Goal: Task Accomplishment & Management: Use online tool/utility

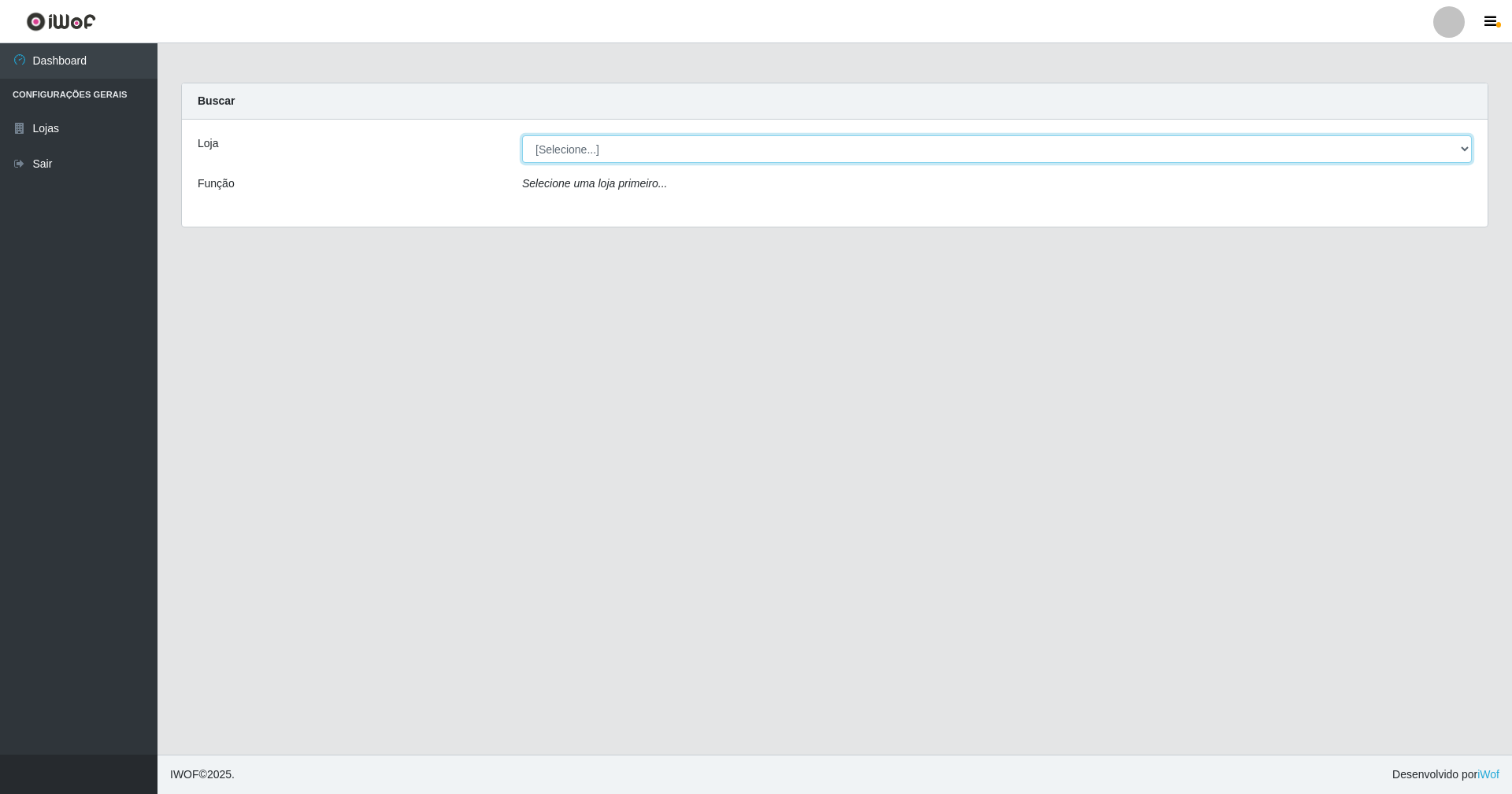
click at [1465, 150] on select "[Selecione...] SuperShow - Asa Norte" at bounding box center [997, 149] width 950 height 28
select select "71"
click at [522, 135] on select "[Selecione...] SuperShow - Asa Norte" at bounding box center [997, 149] width 950 height 28
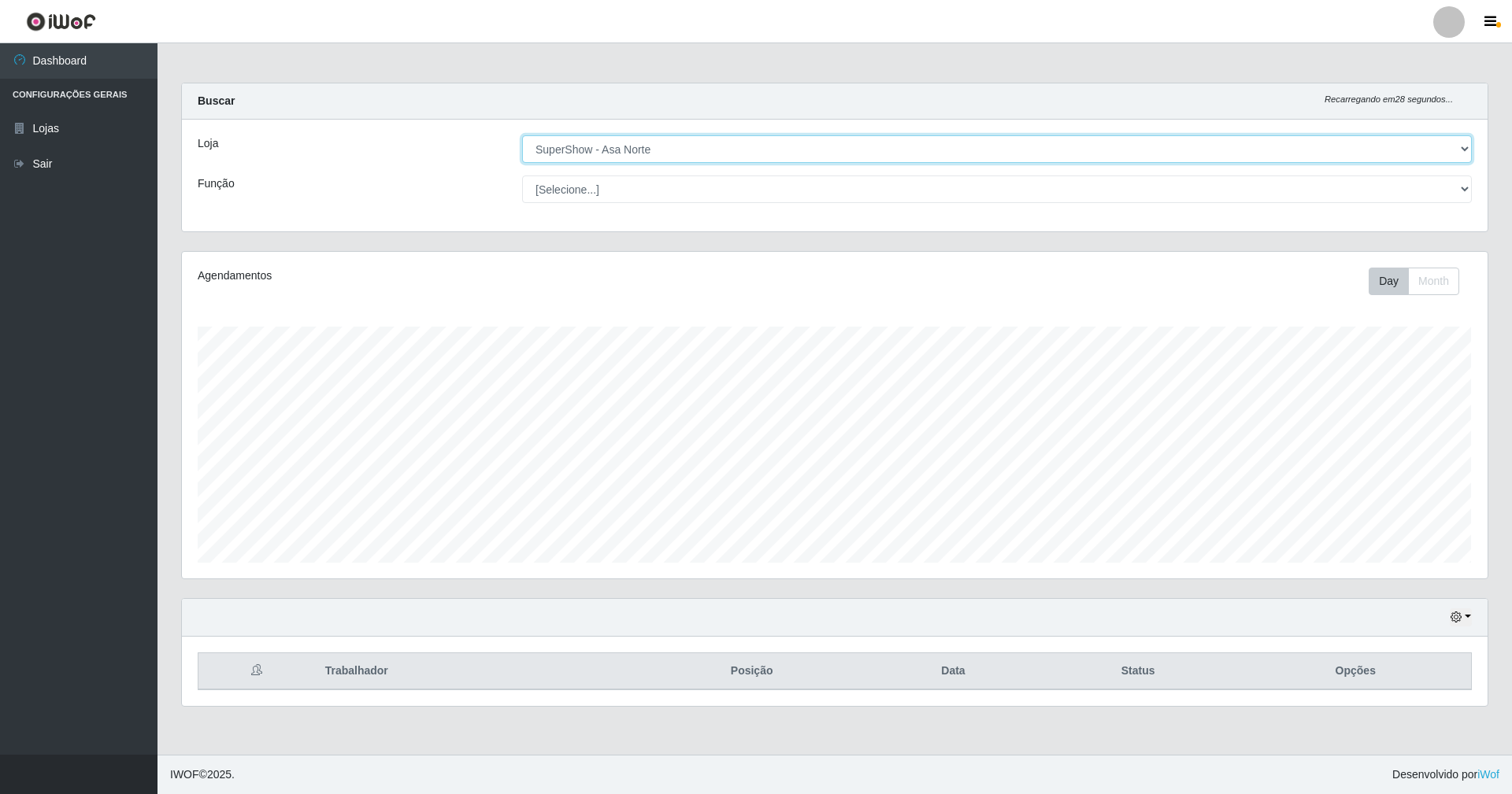
scroll to position [327, 1305]
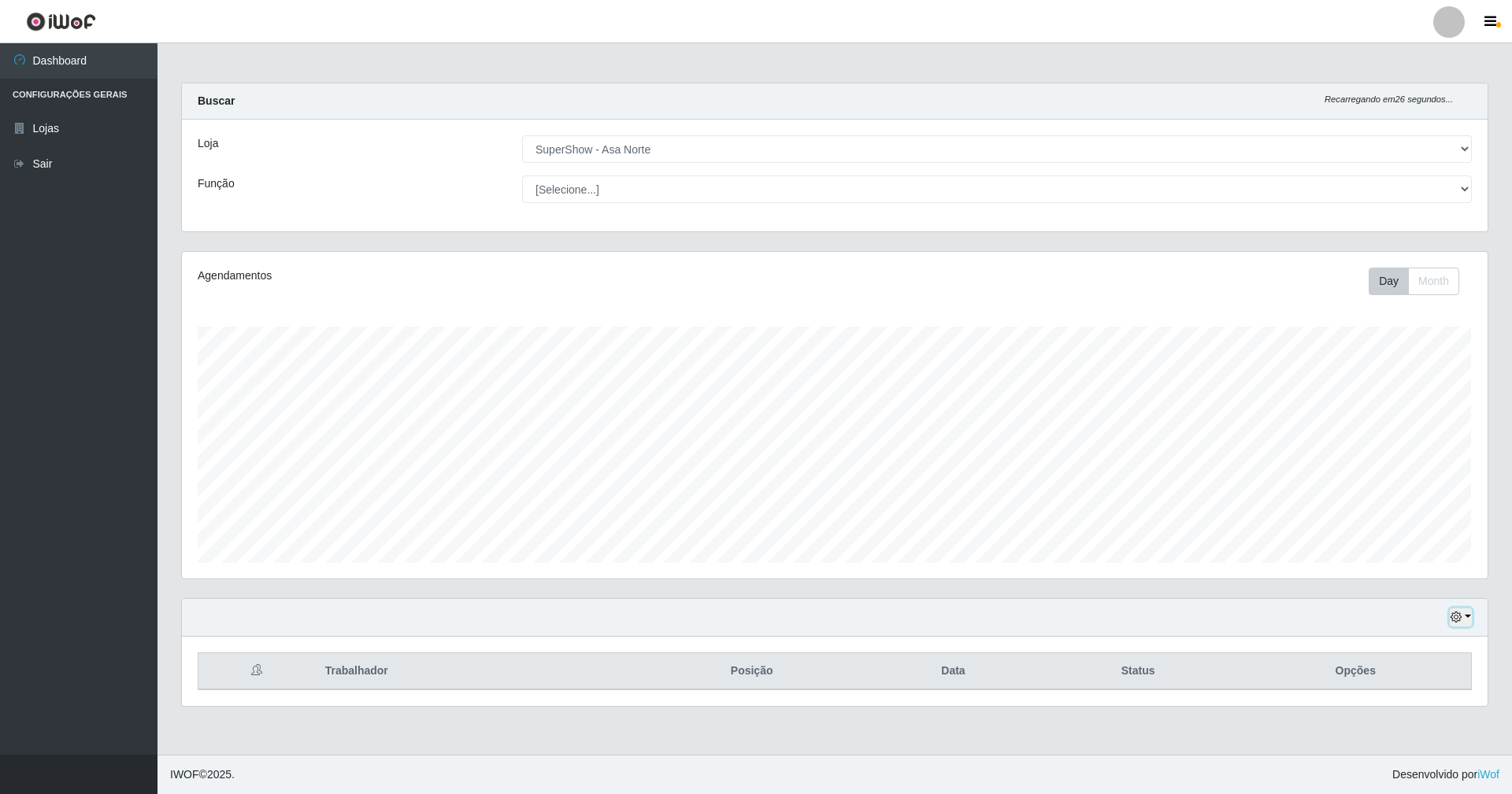
click at [1457, 616] on icon "button" at bounding box center [1456, 617] width 11 height 11
click at [1414, 495] on button "1 dia" at bounding box center [1409, 492] width 124 height 33
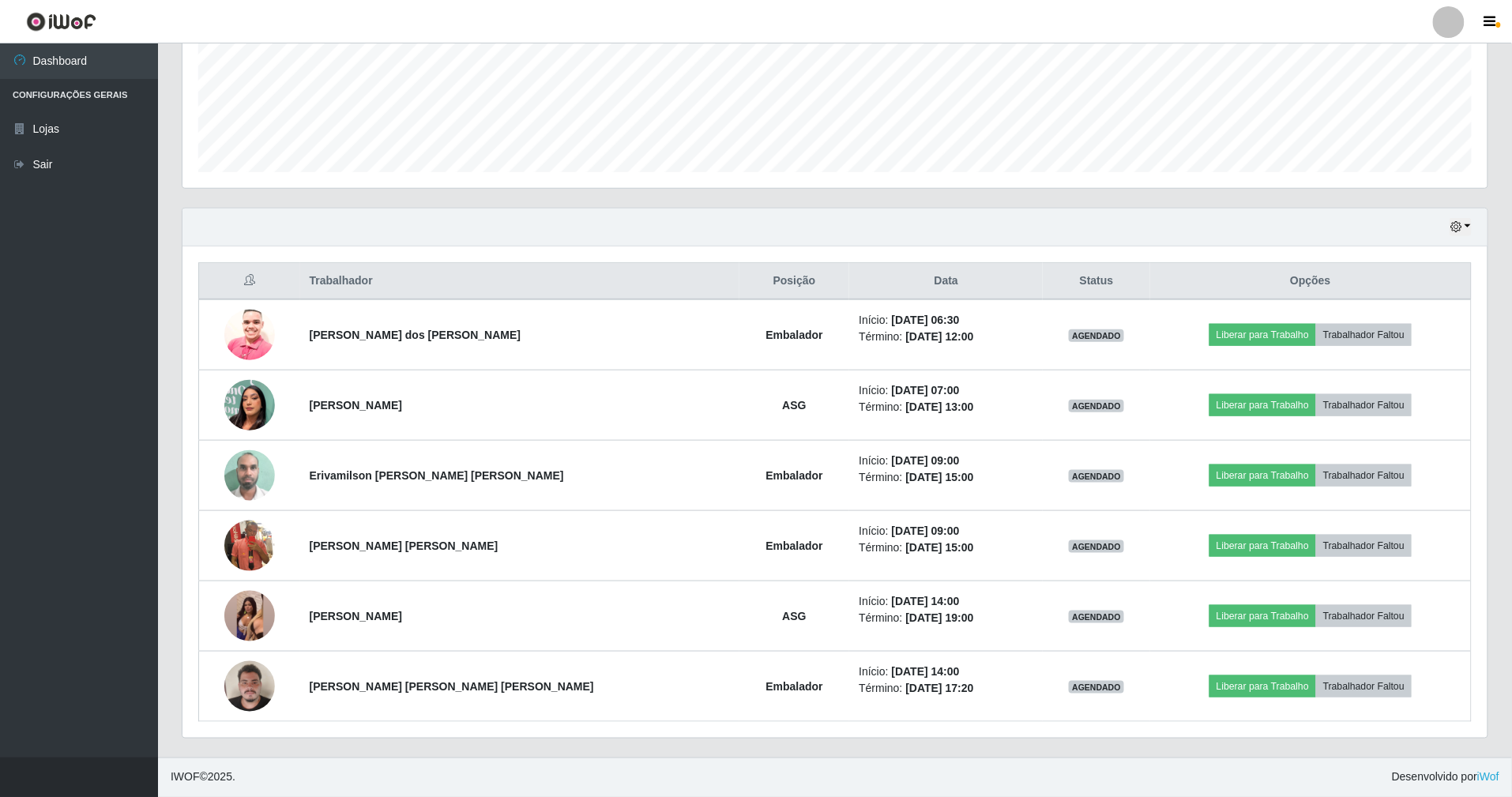
scroll to position [397, 0]
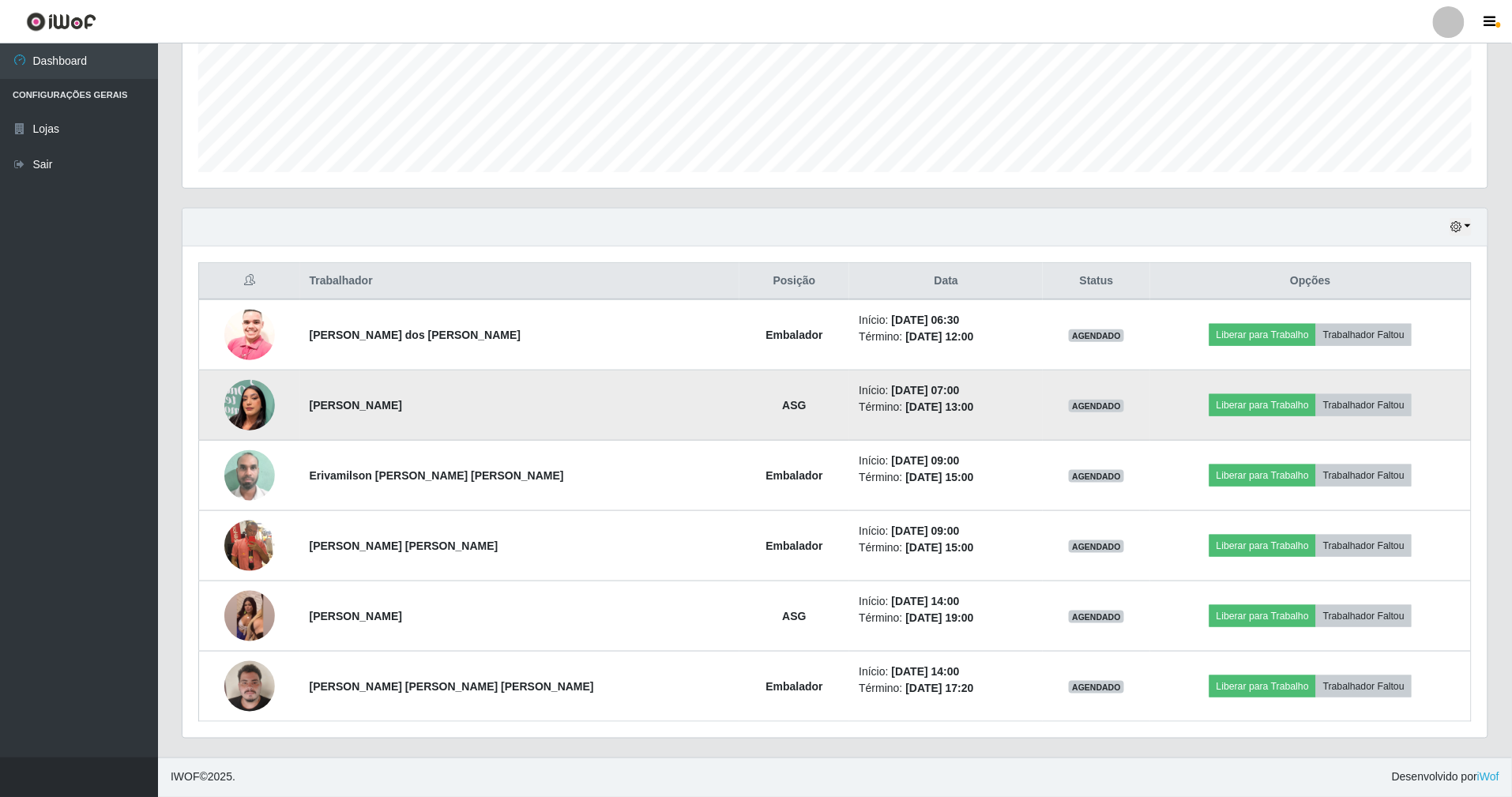
click at [250, 396] on img at bounding box center [249, 404] width 50 height 90
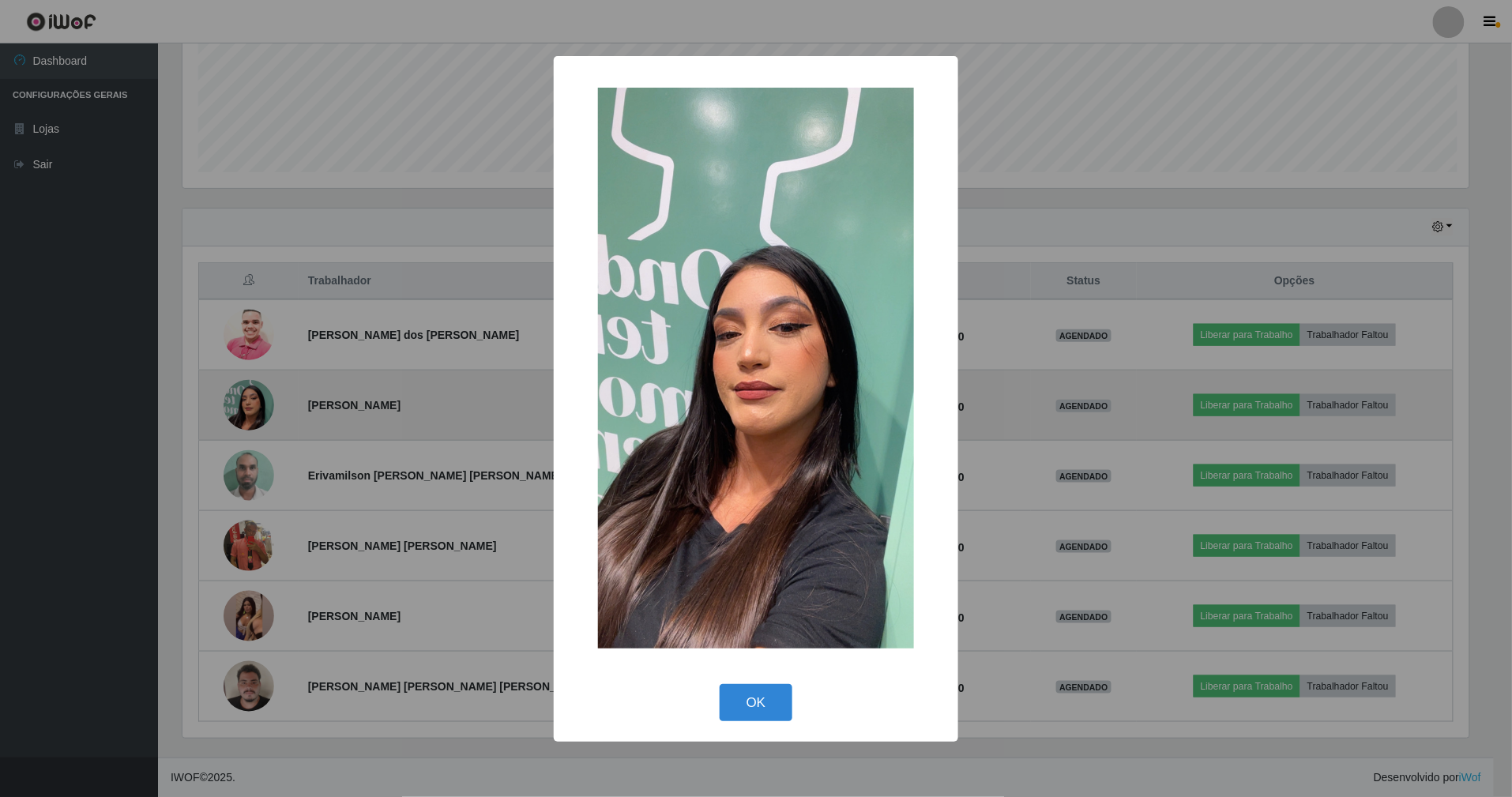
scroll to position [328, 1291]
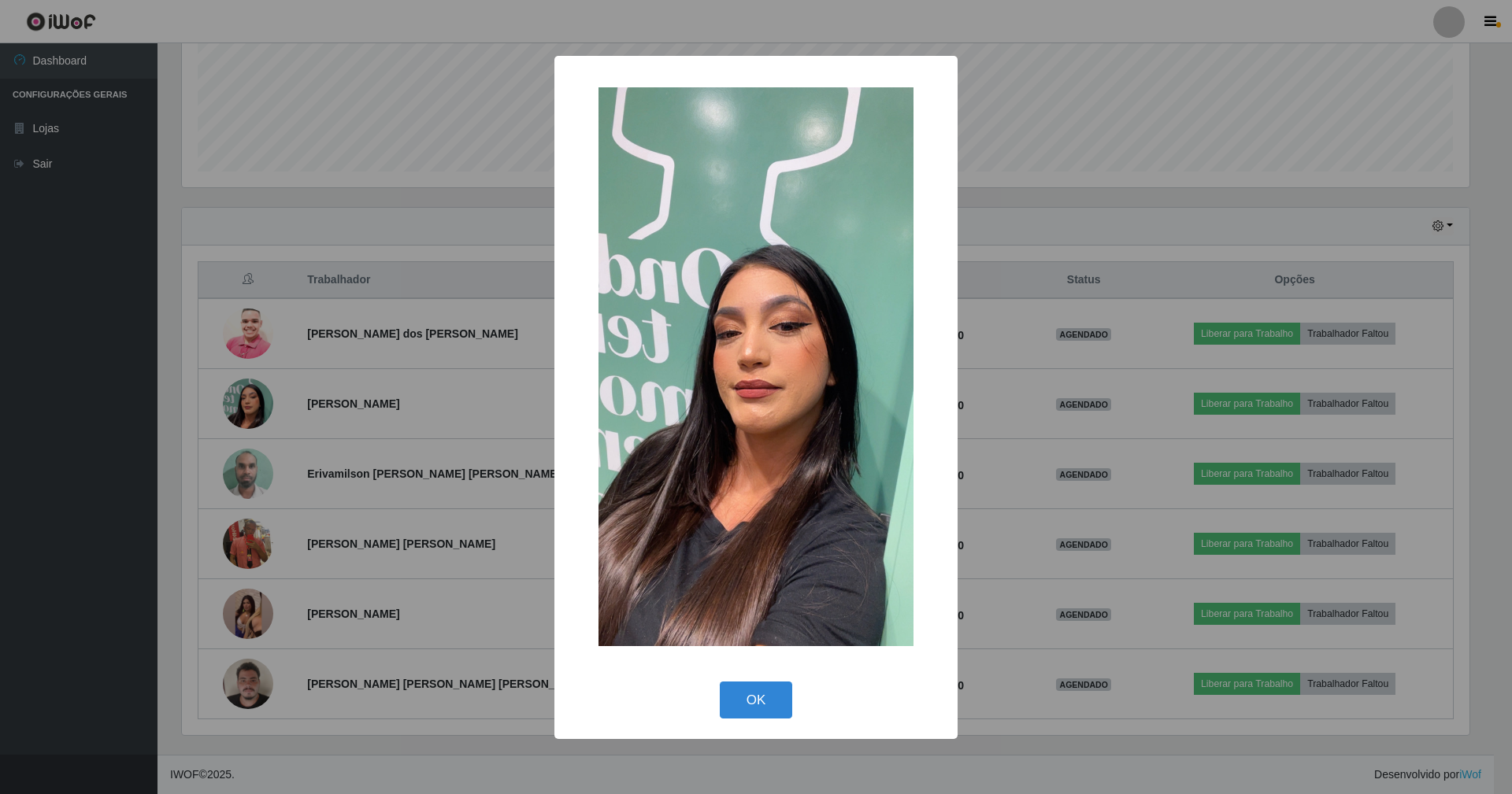
click at [496, 249] on div "× OK Cancel" at bounding box center [756, 397] width 1512 height 794
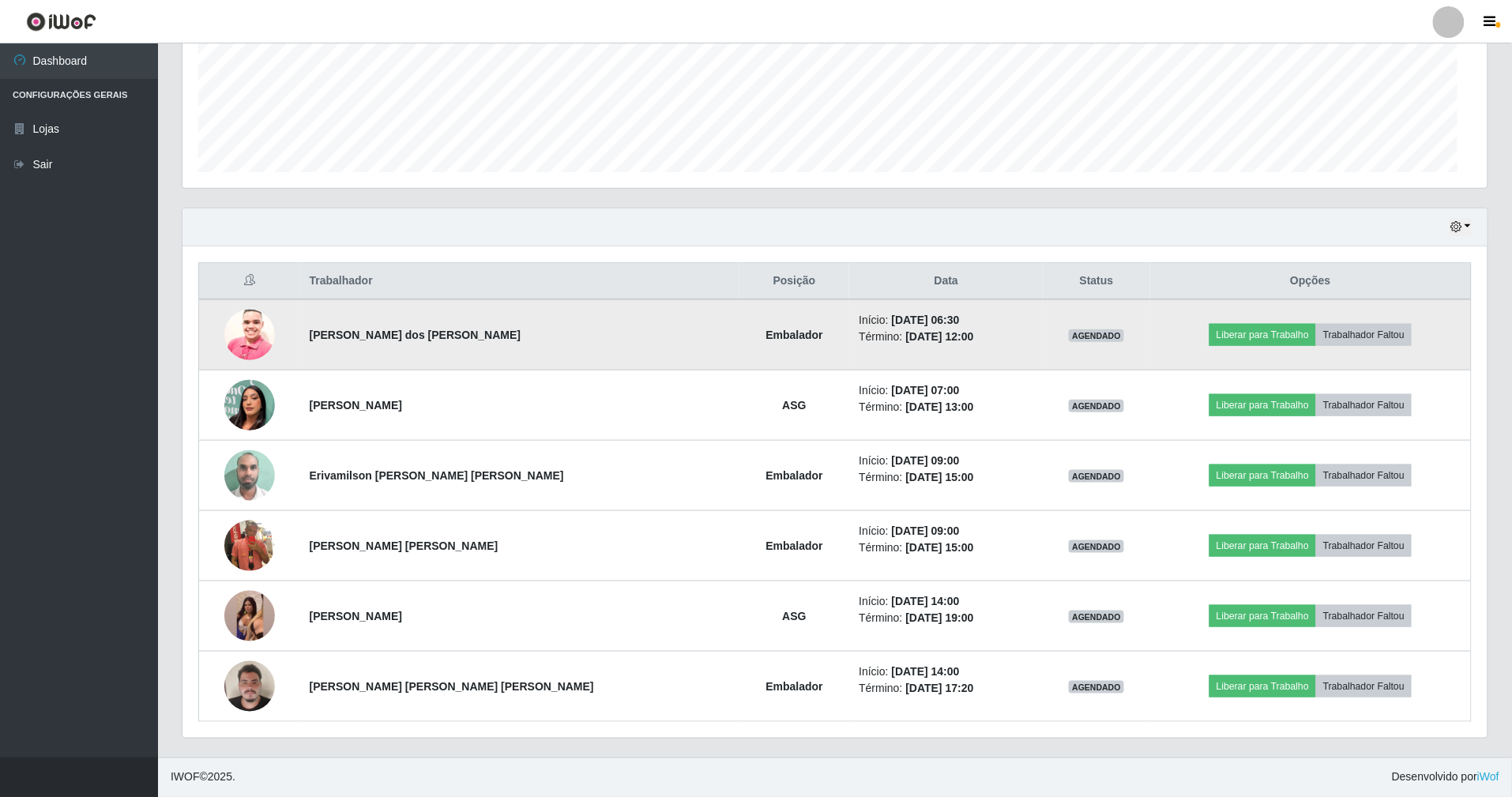
scroll to position [328, 1305]
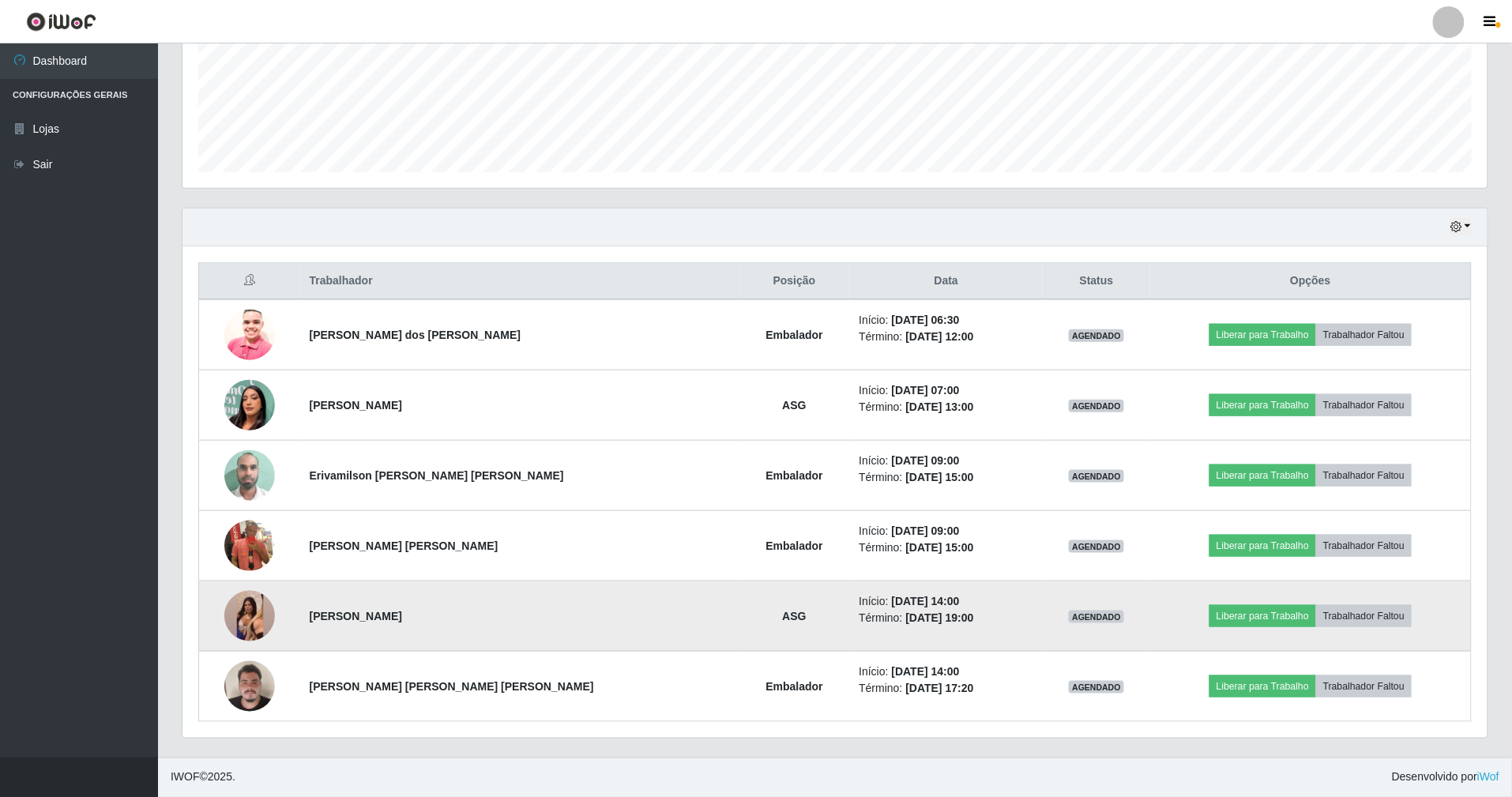
click at [247, 599] on img at bounding box center [249, 616] width 50 height 112
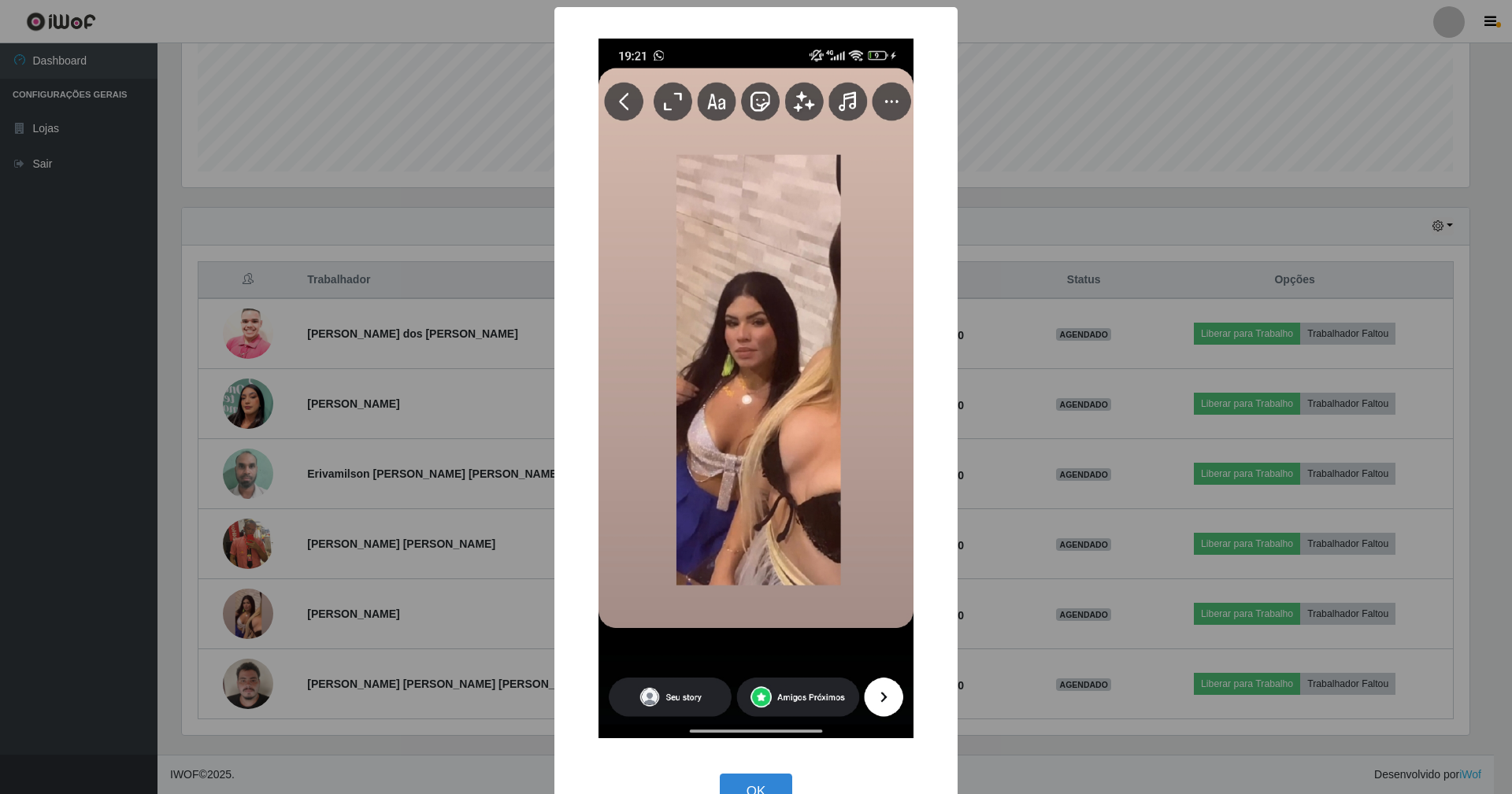
click at [484, 249] on div "× OK Cancel" at bounding box center [756, 397] width 1512 height 794
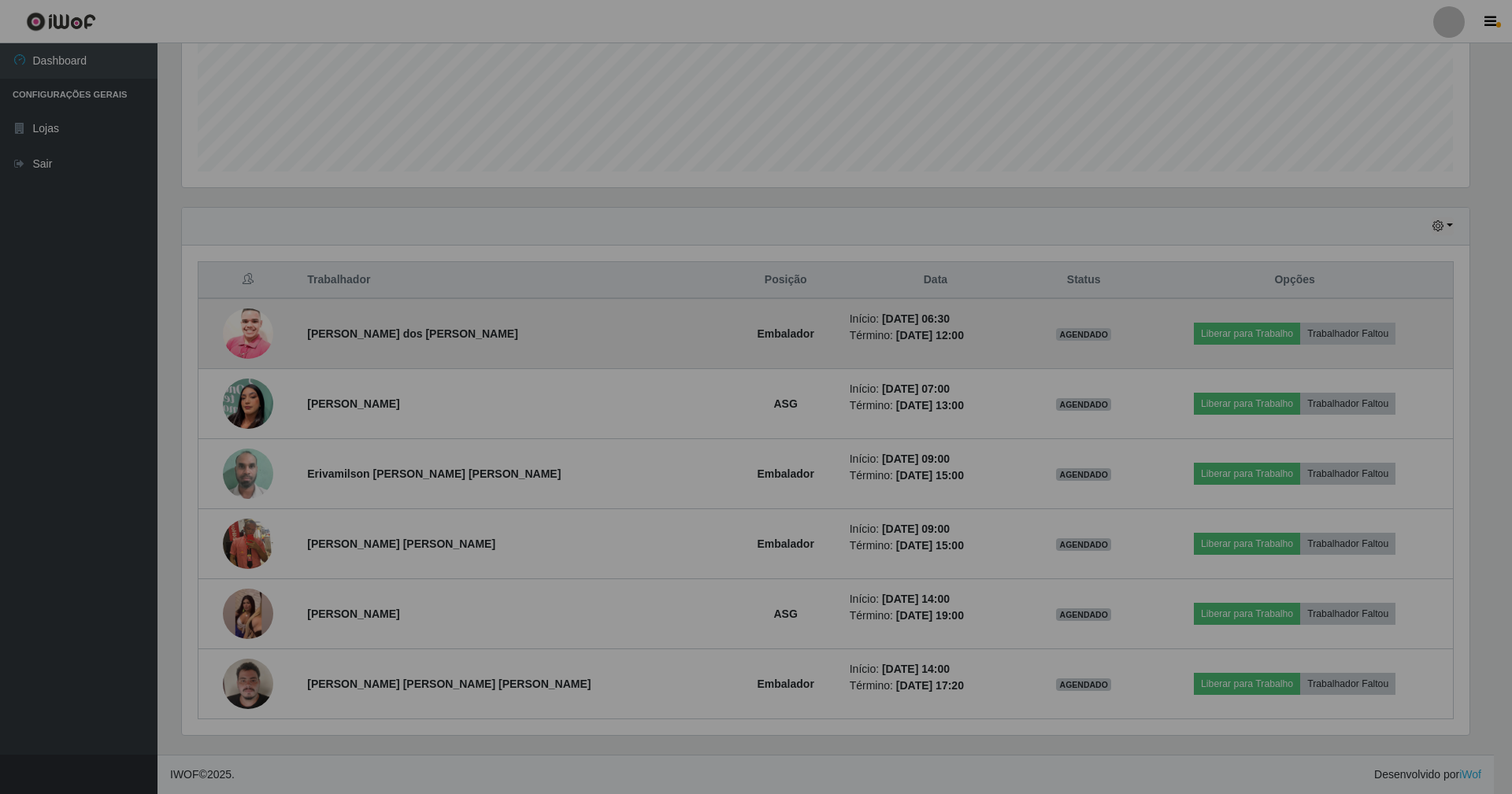
scroll to position [327, 1301]
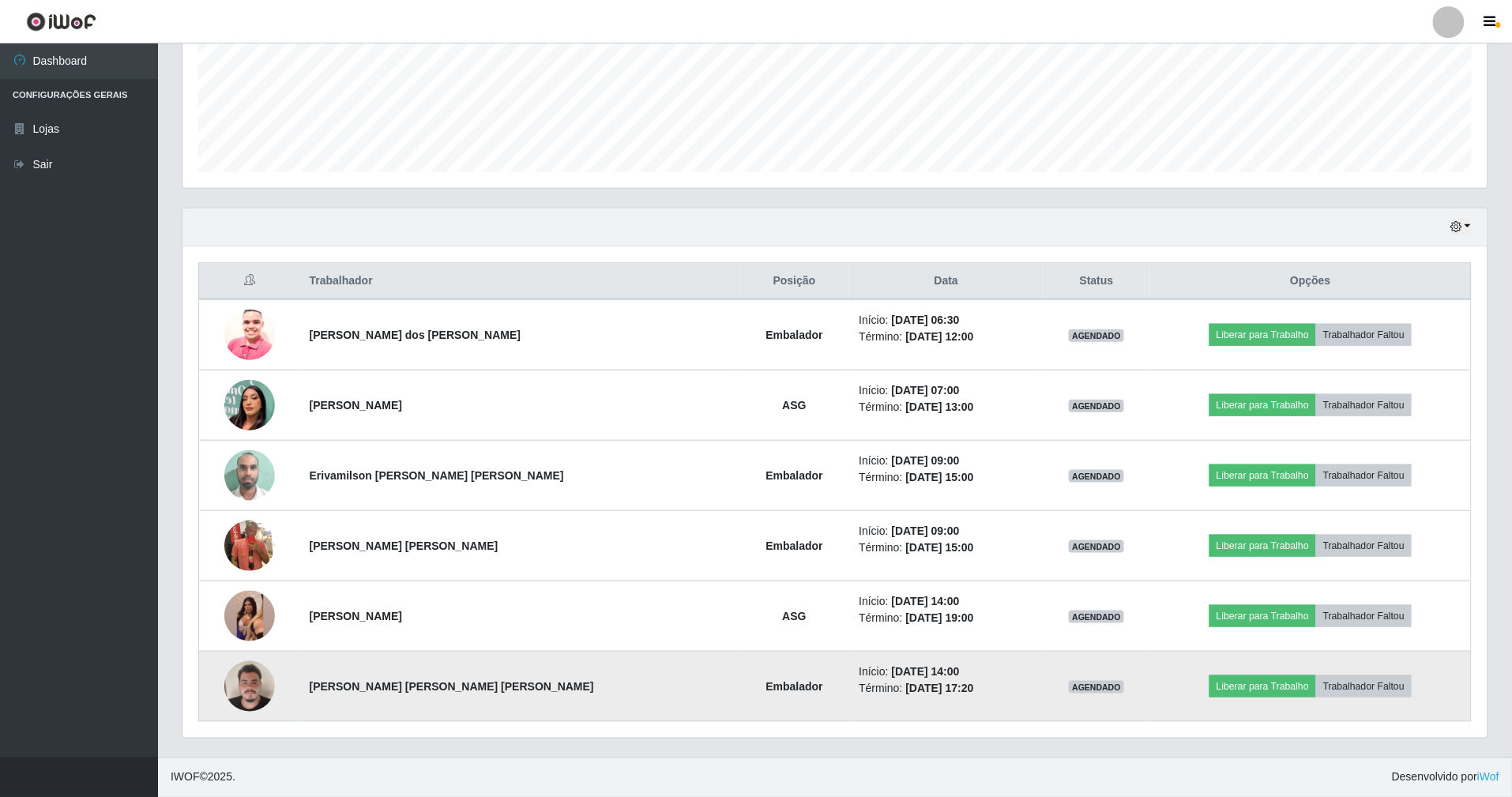
click at [264, 686] on img at bounding box center [249, 686] width 50 height 67
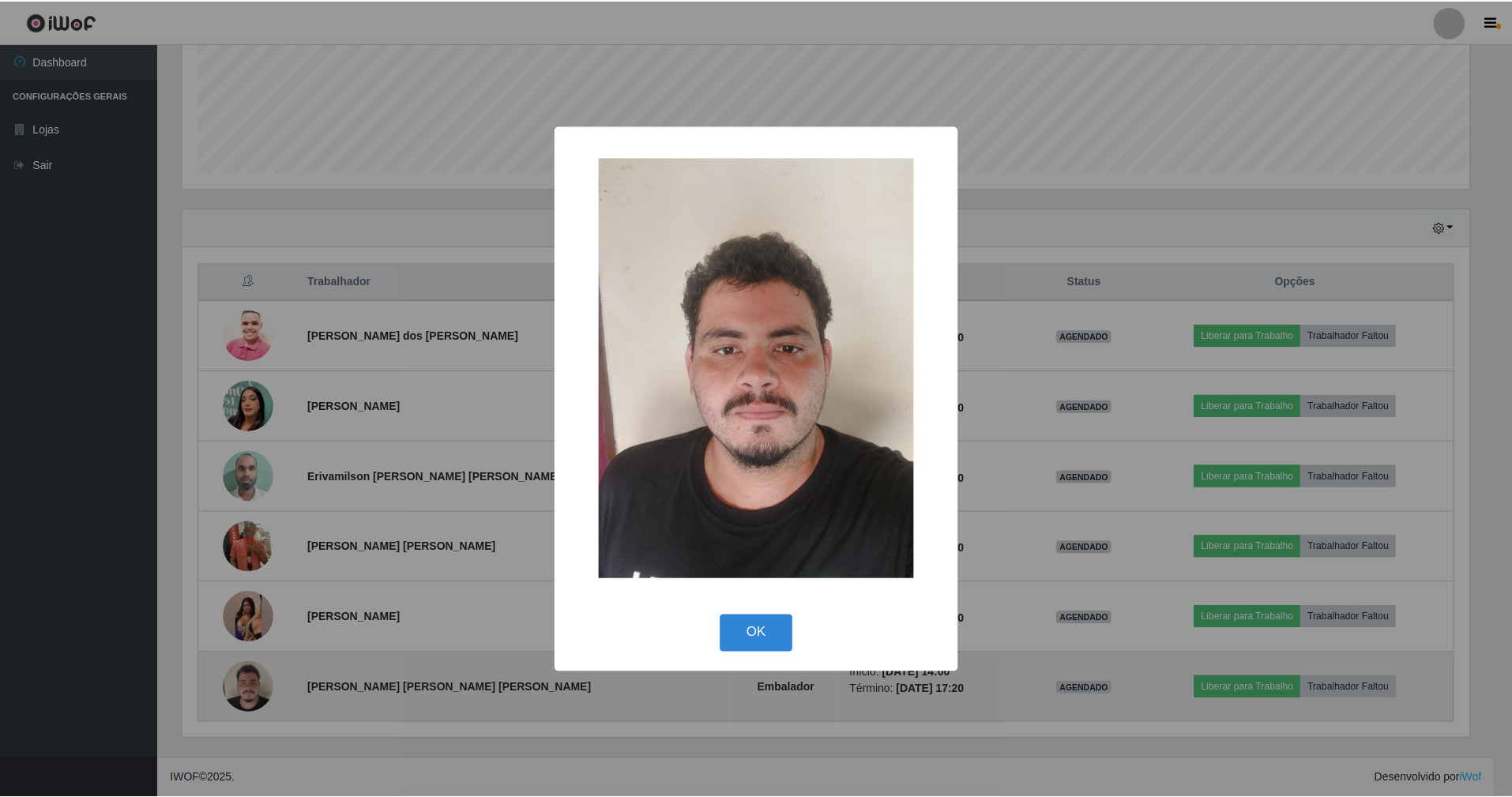
scroll to position [328, 1291]
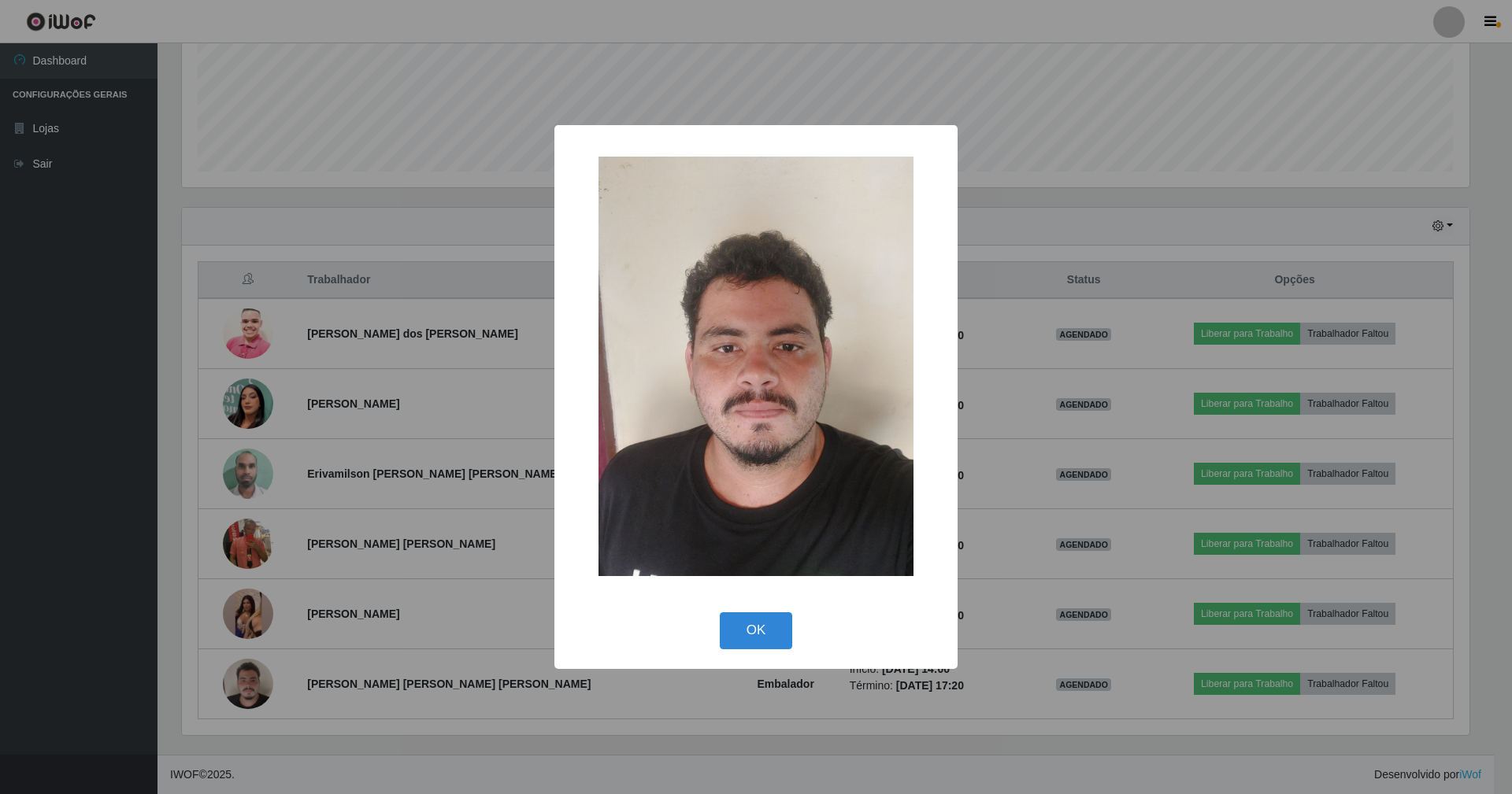
click at [479, 248] on div "× OK Cancel" at bounding box center [756, 397] width 1512 height 794
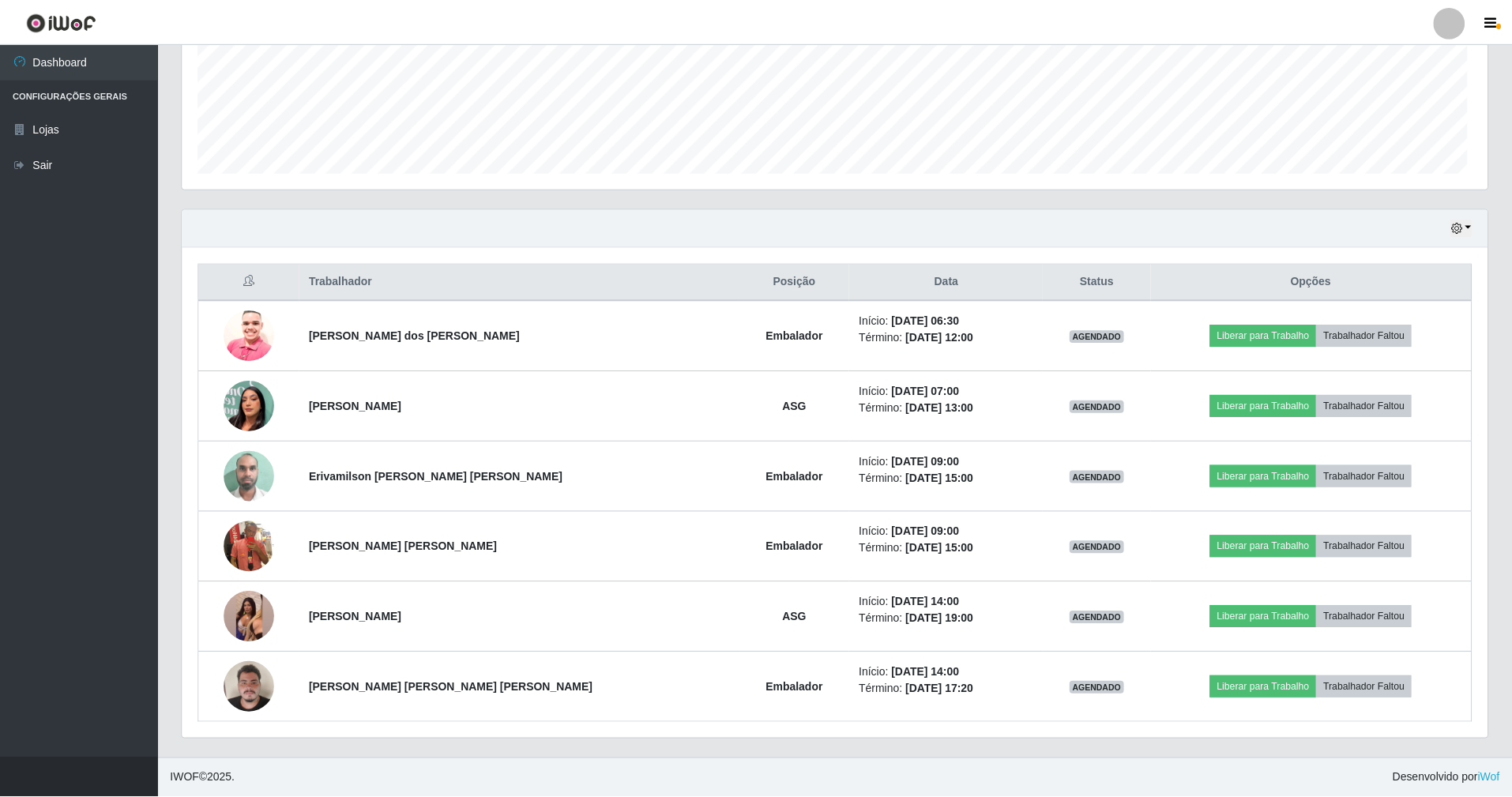
scroll to position [328, 1305]
